Goal: Task Accomplishment & Management: Use online tool/utility

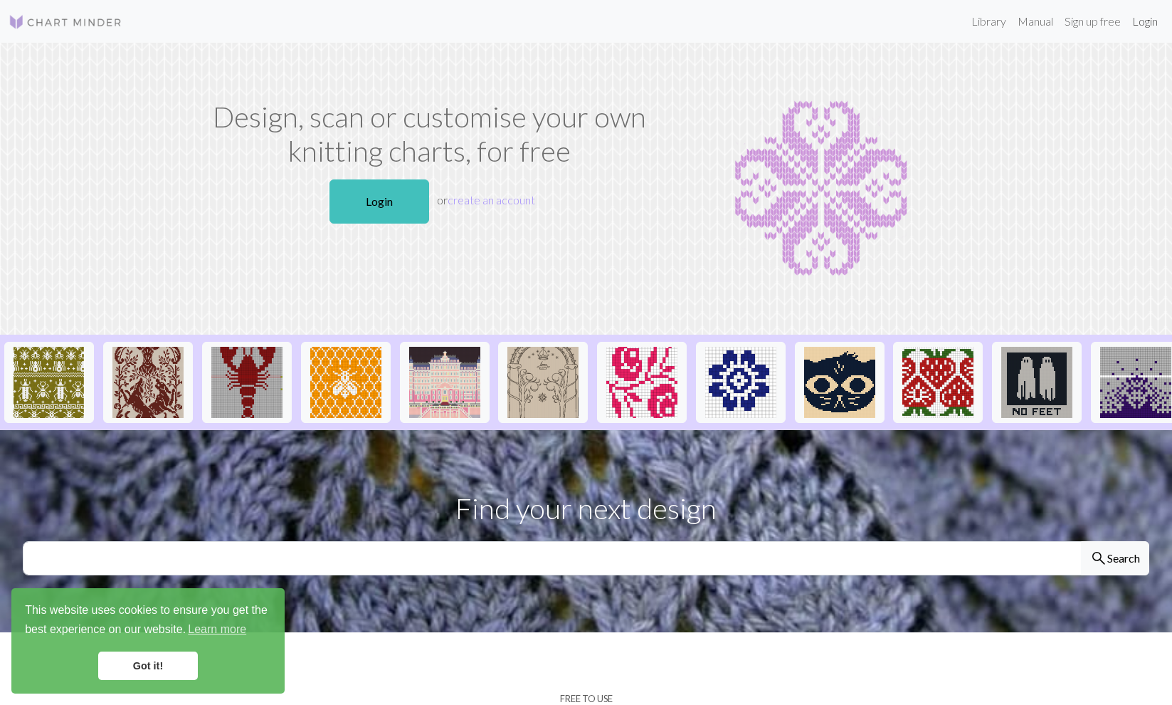
click at [1155, 21] on link "Login" at bounding box center [1145, 21] width 37 height 28
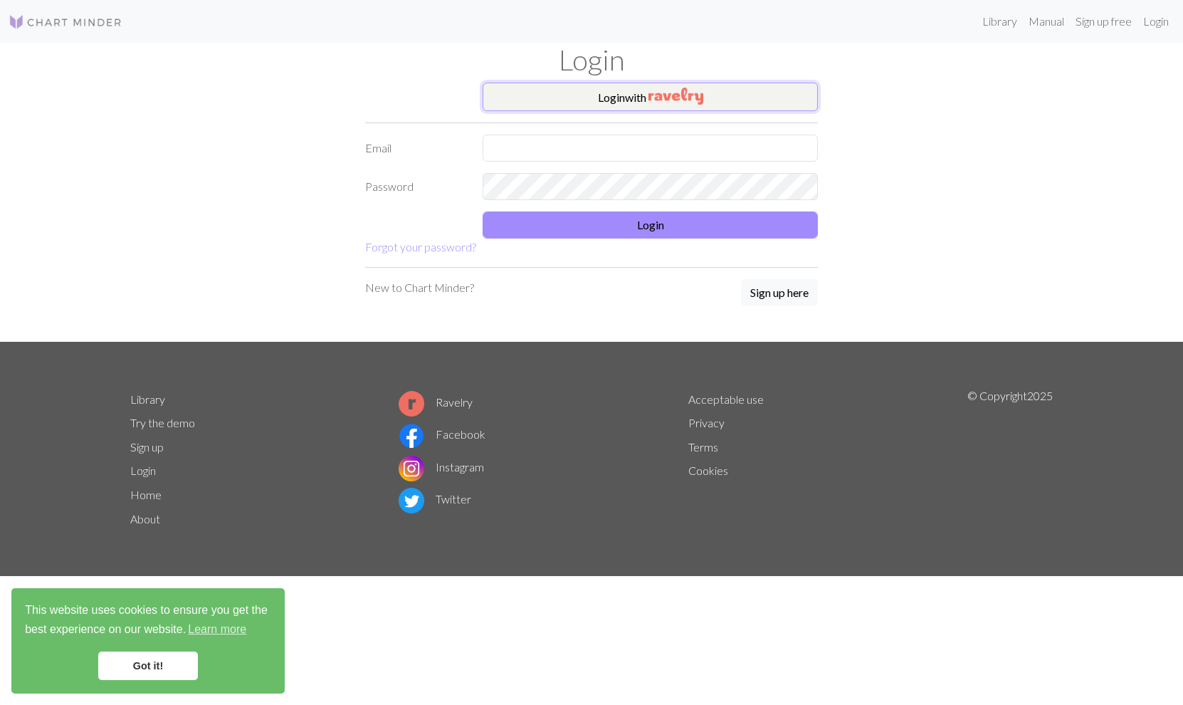
click at [611, 102] on button "Login with" at bounding box center [650, 97] width 335 height 28
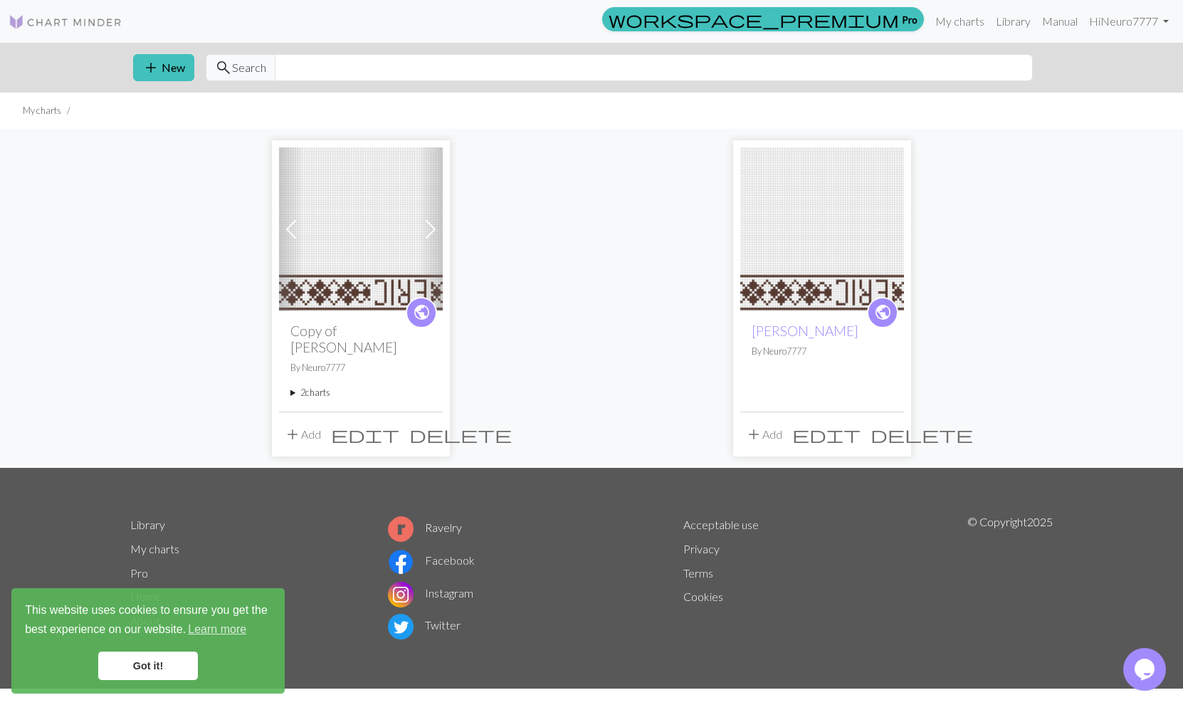
click at [348, 251] on img at bounding box center [361, 229] width 164 height 164
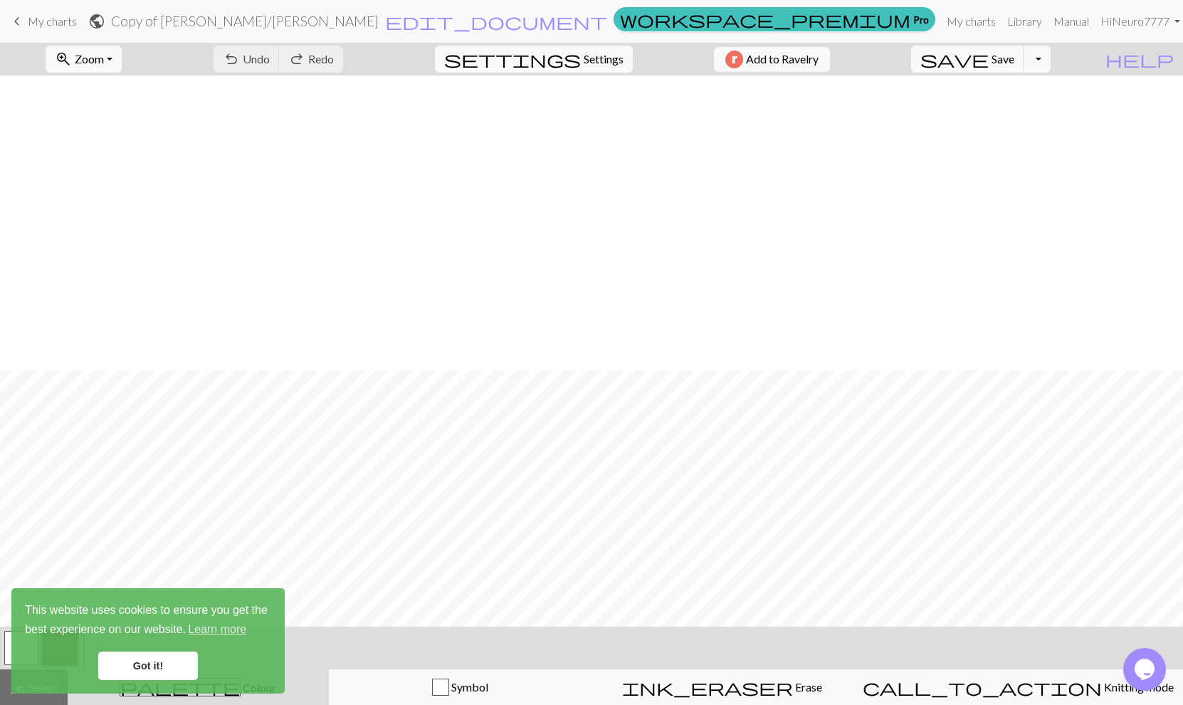
scroll to position [620, 0]
click at [145, 668] on link "Got it!" at bounding box center [148, 665] width 100 height 28
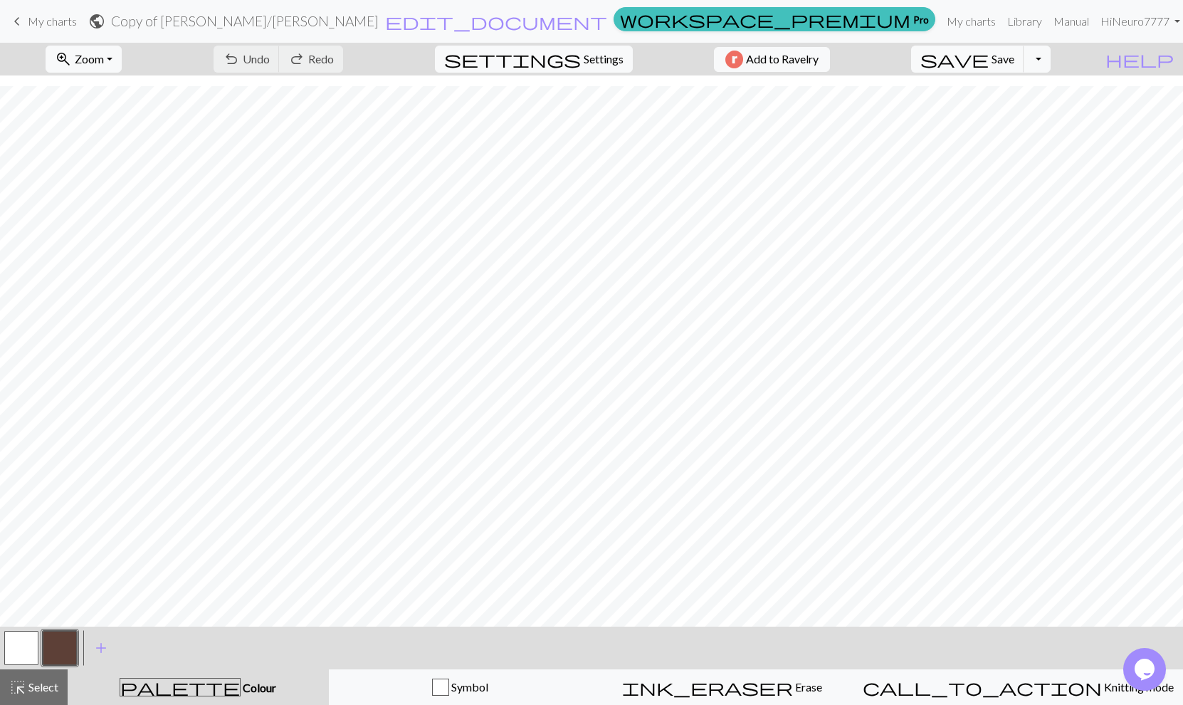
click at [29, 648] on div "This website uses cookies to ensure you get the best experience on our website.…" at bounding box center [147, 640] width 273 height 105
click at [23, 641] on button "button" at bounding box center [21, 648] width 34 height 34
click at [53, 637] on button "button" at bounding box center [60, 648] width 34 height 34
click at [13, 649] on button "button" at bounding box center [21, 648] width 34 height 34
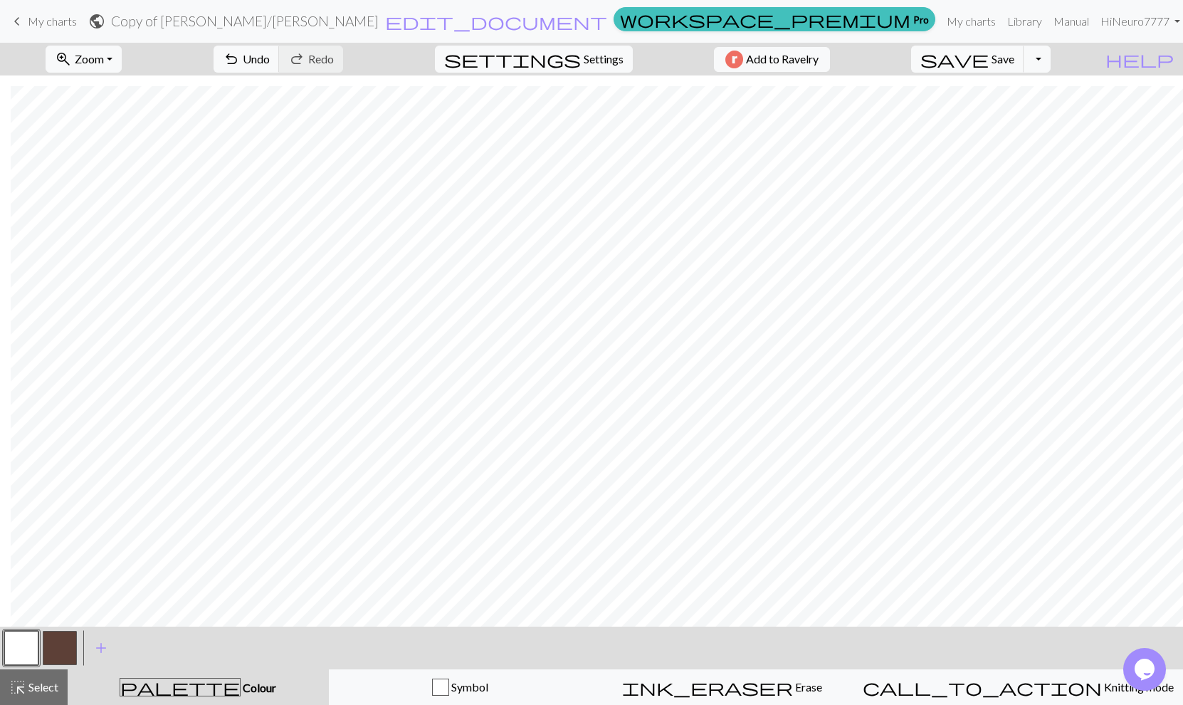
click at [60, 648] on button "button" at bounding box center [60, 648] width 34 height 34
click at [30, 644] on button "button" at bounding box center [21, 648] width 34 height 34
click at [989, 63] on span "save" at bounding box center [954, 59] width 68 height 20
click at [49, 647] on button "button" at bounding box center [60, 648] width 34 height 34
click at [19, 646] on button "button" at bounding box center [21, 648] width 34 height 34
